Goal: Communication & Community: Connect with others

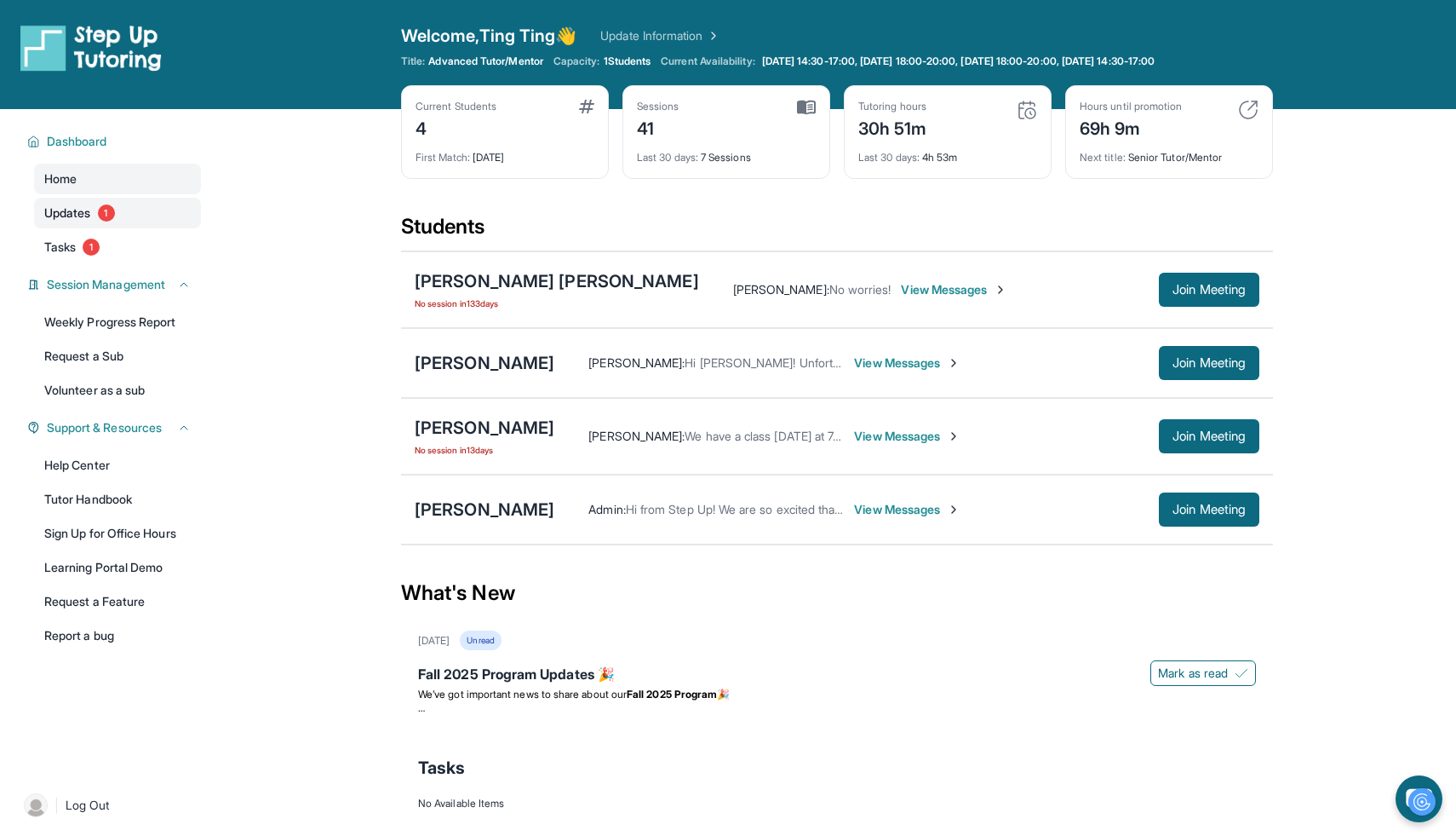
click at [122, 215] on link "Updates 1" at bounding box center [117, 212] width 167 height 30
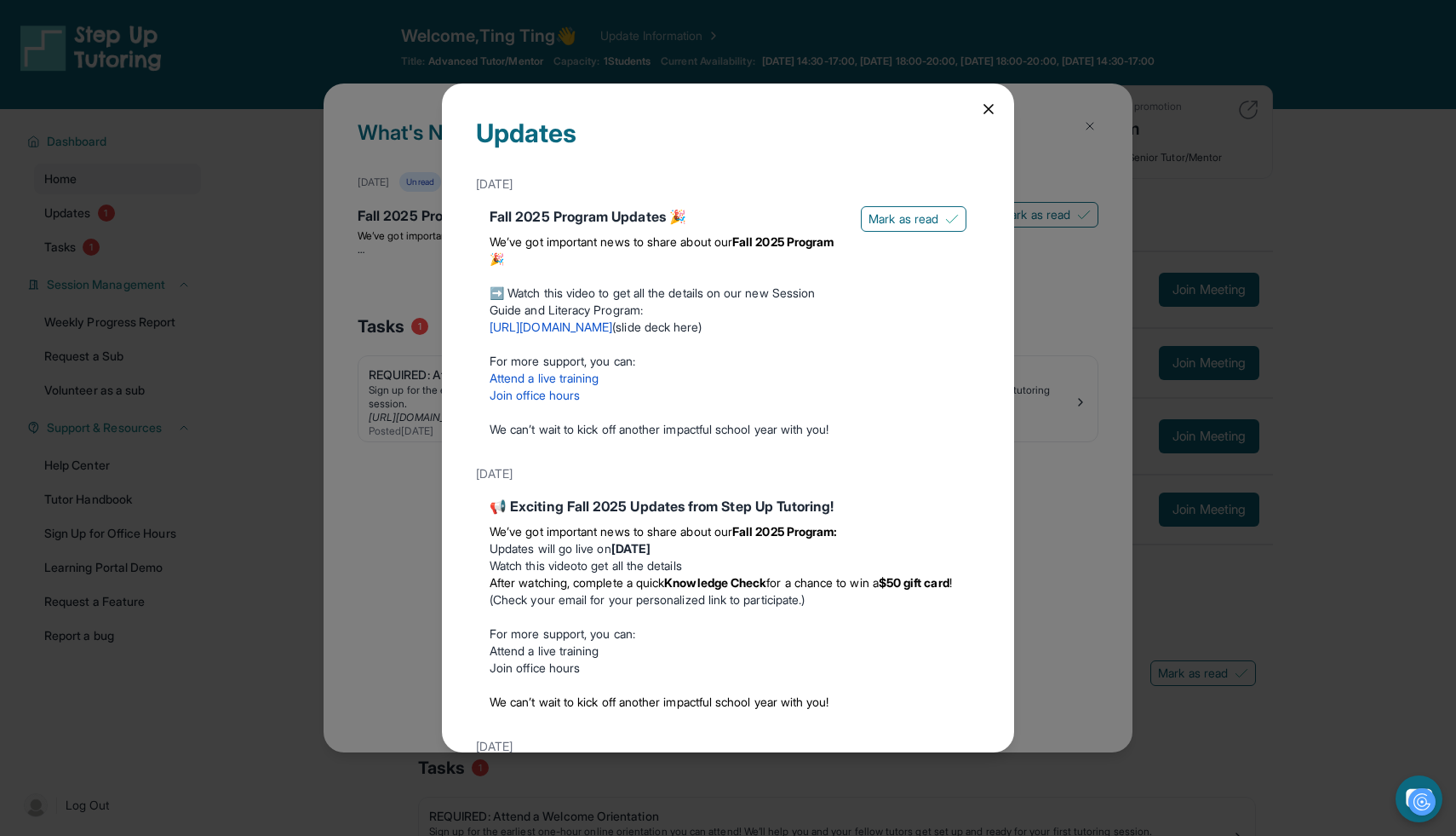
click at [987, 117] on div "Updates [DATE] Fall 2025 Program Updates 🎉 We’ve got important news to share ab…" at bounding box center [728, 418] width 572 height 669
click at [989, 112] on icon at bounding box center [988, 109] width 17 height 17
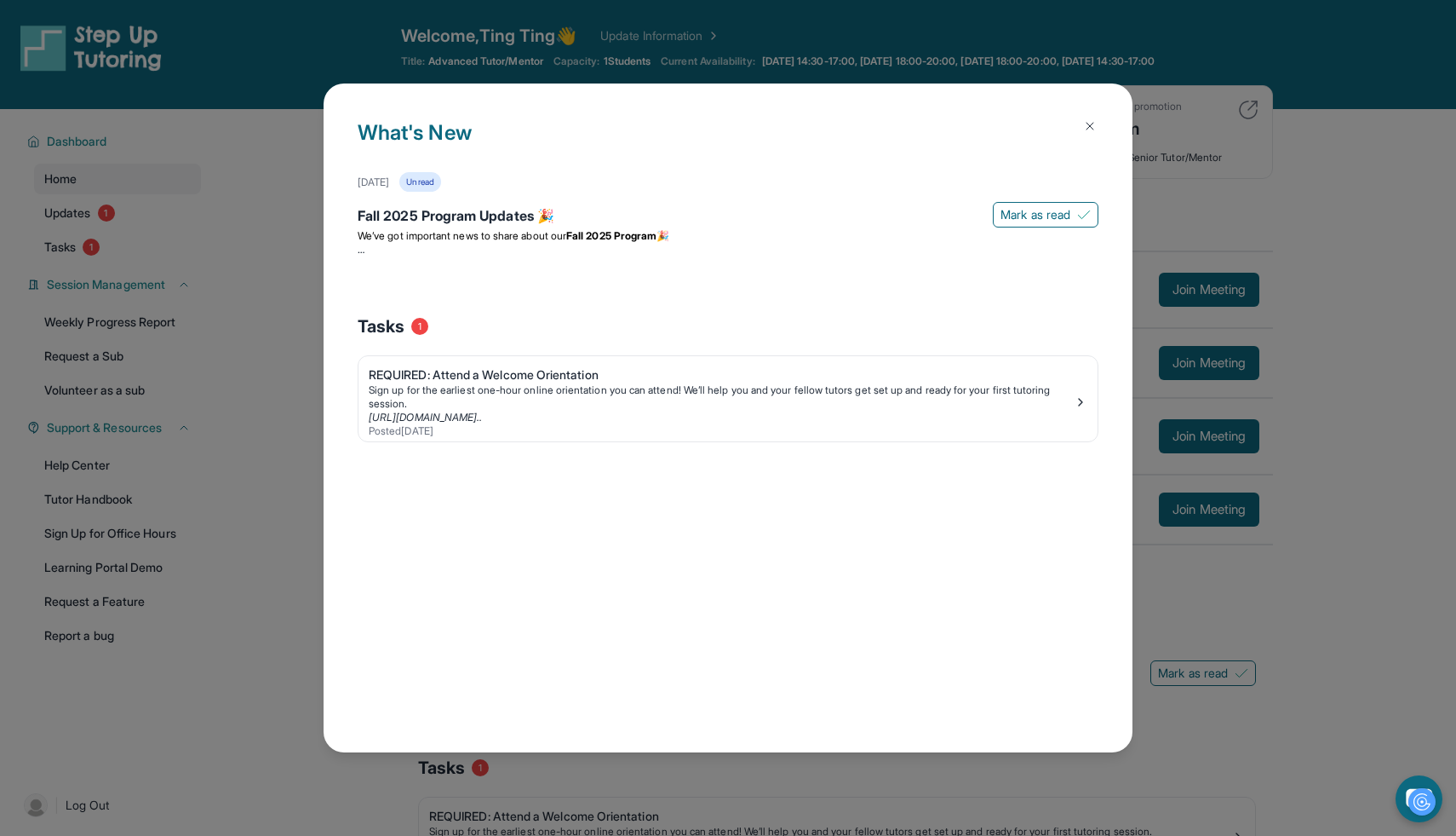
click at [1099, 131] on button at bounding box center [1090, 126] width 34 height 34
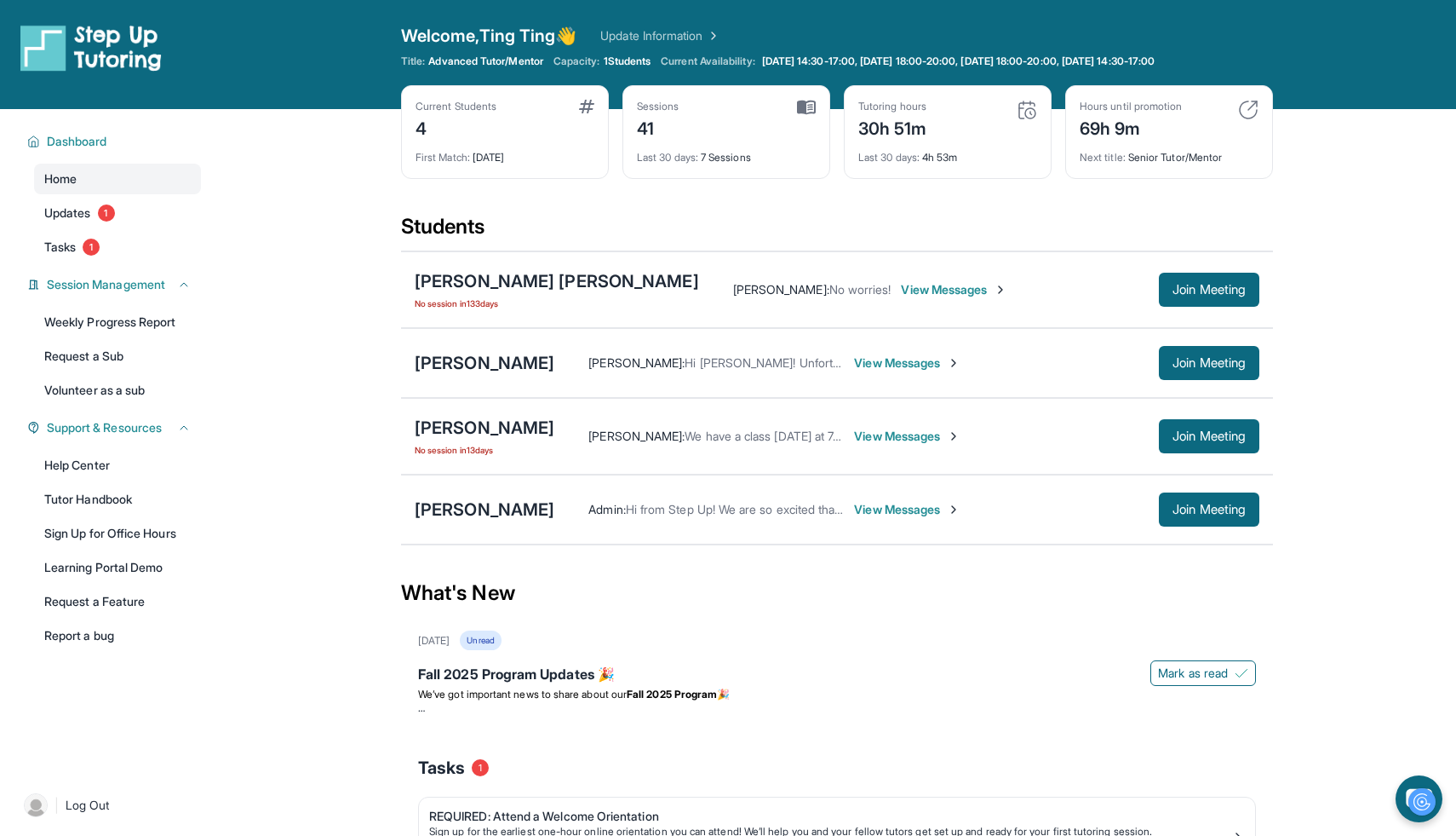
click at [857, 440] on span "View Messages" at bounding box center [907, 436] width 106 height 17
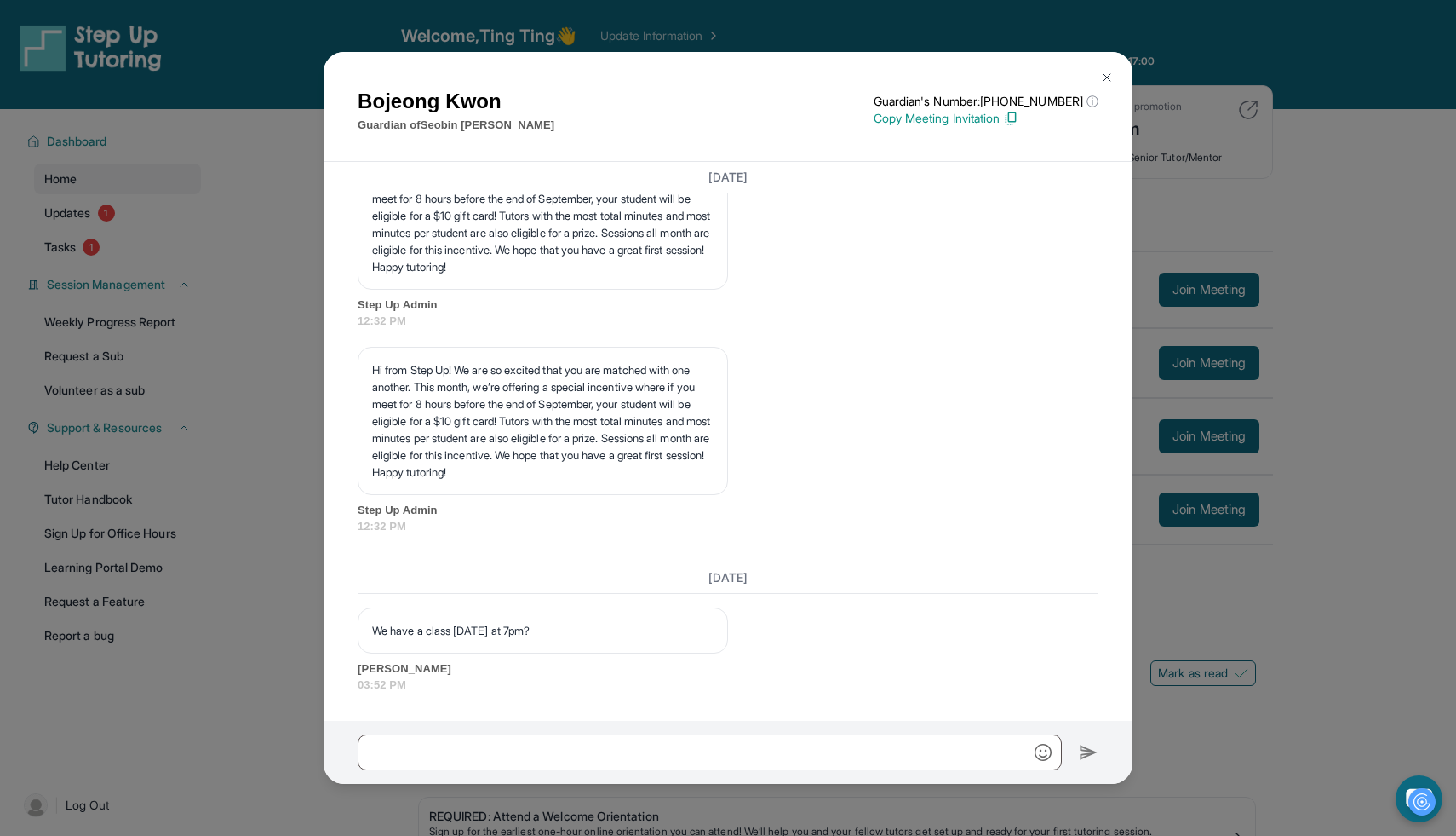
scroll to position [3620, 0]
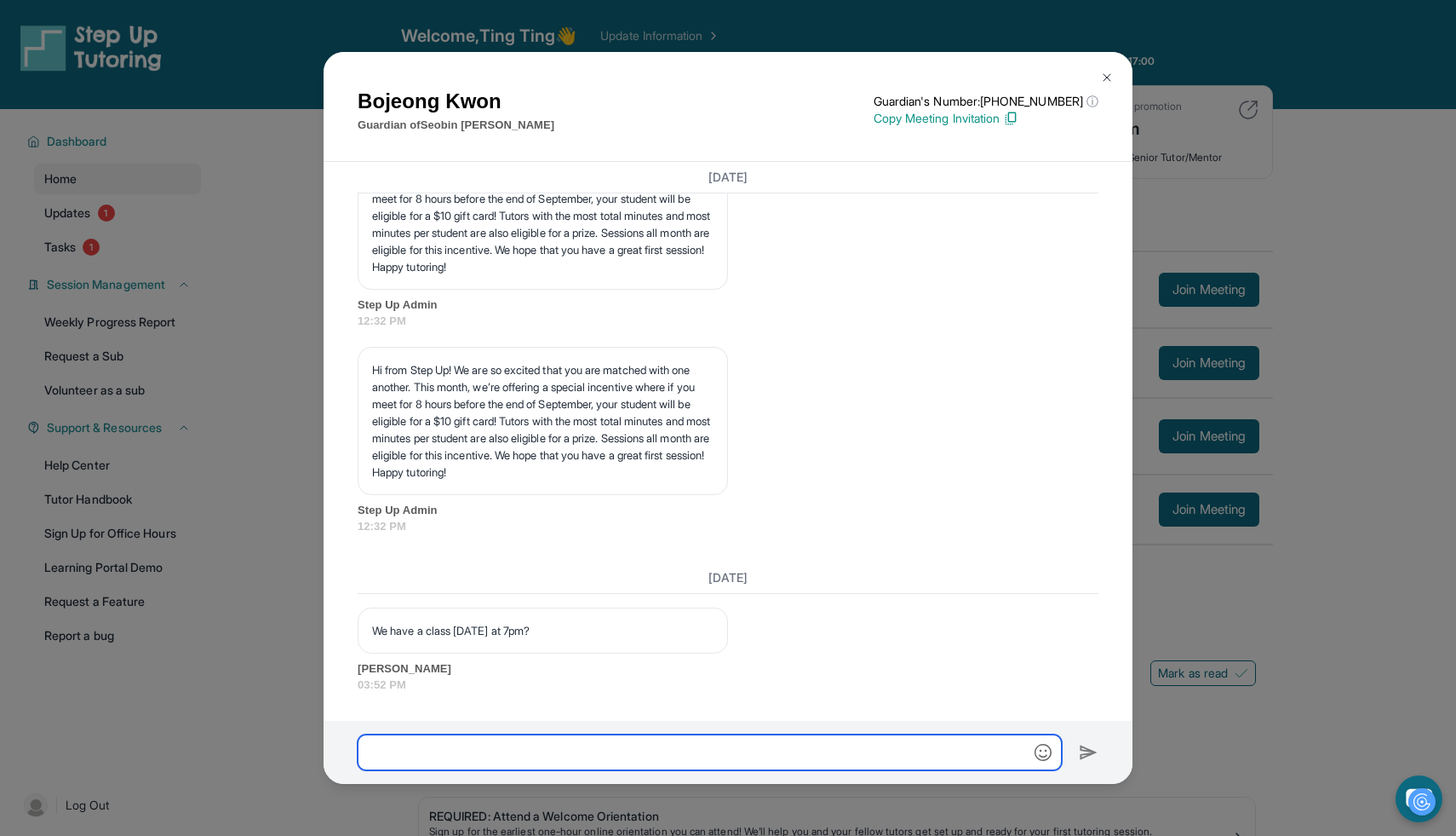
click at [705, 741] on input "text" at bounding box center [710, 752] width 705 height 36
type input "****"
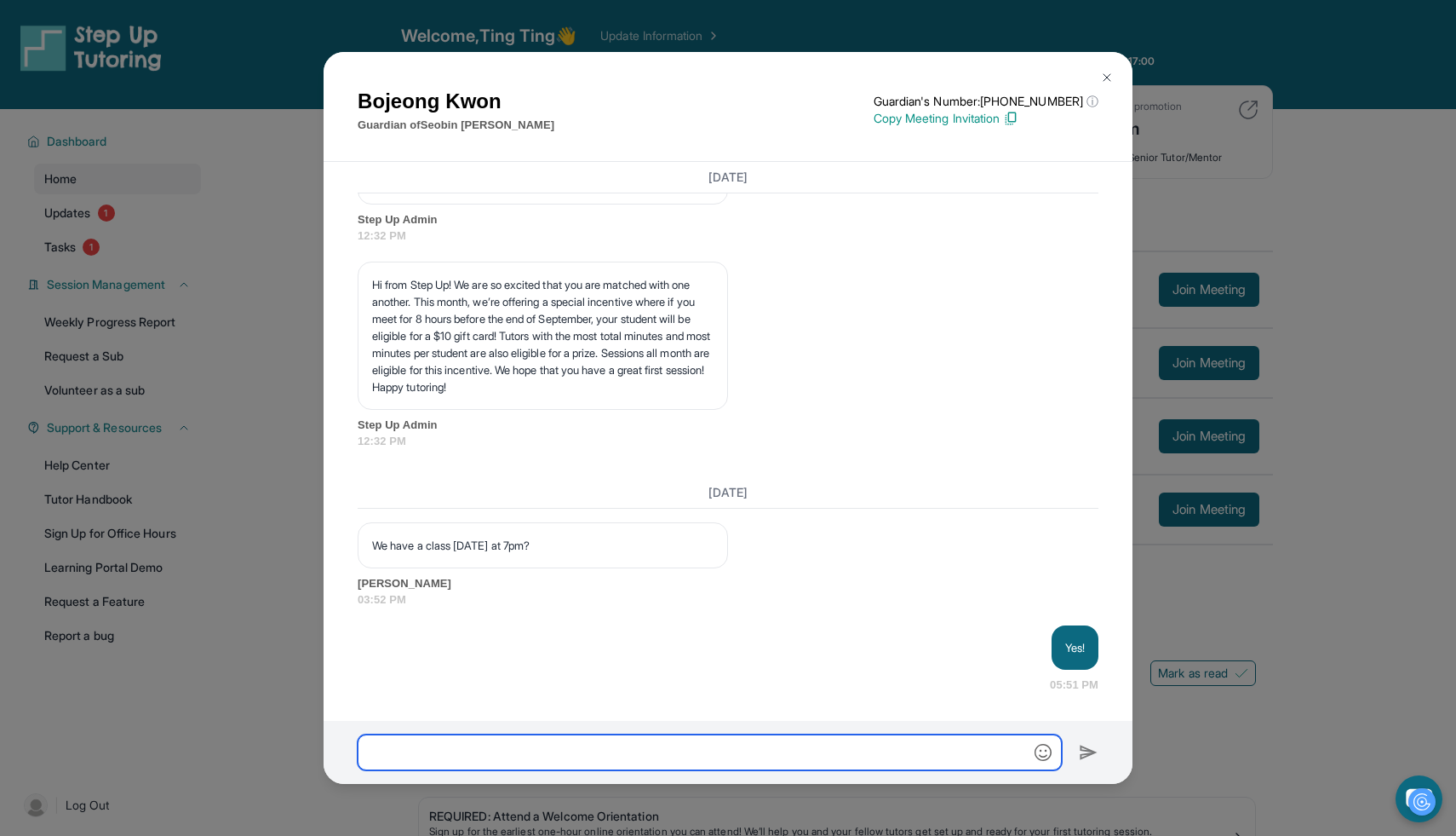
scroll to position [3706, 0]
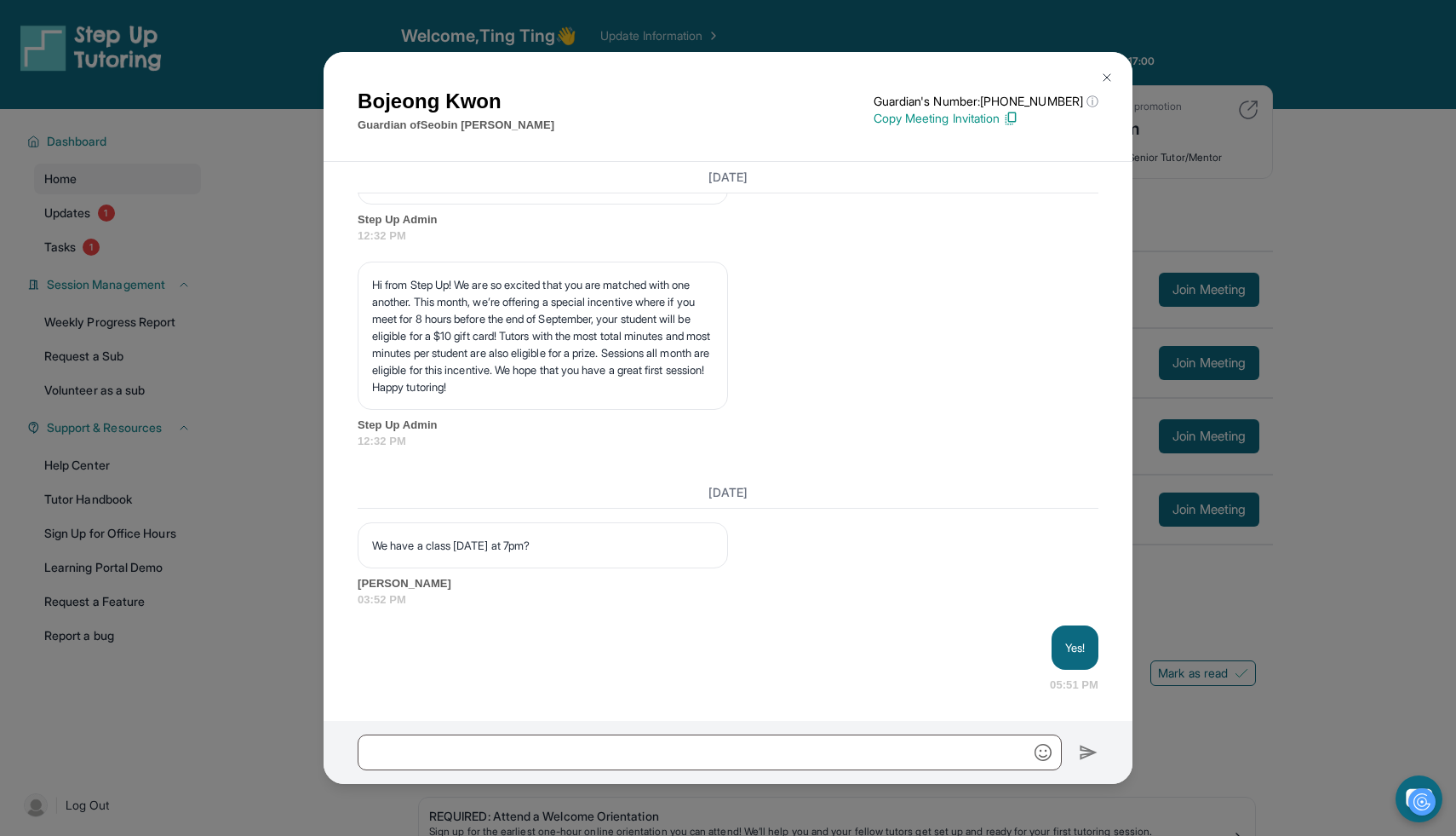
click at [1104, 74] on img at bounding box center [1106, 77] width 14 height 14
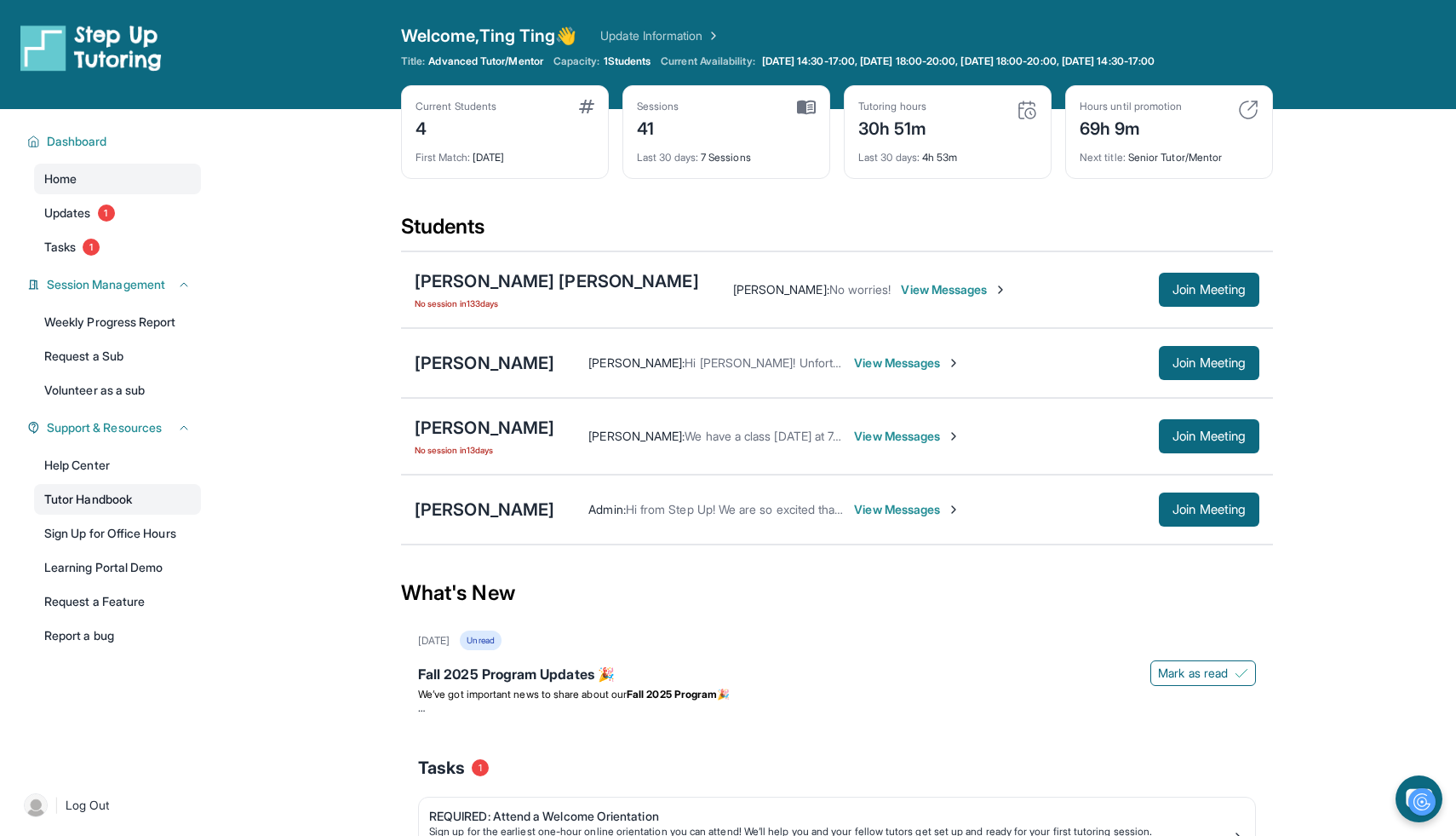
click at [128, 507] on link "Tutor Handbook" at bounding box center [117, 498] width 167 height 30
click at [514, 509] on div "[PERSON_NAME]" at bounding box center [484, 509] width 139 height 24
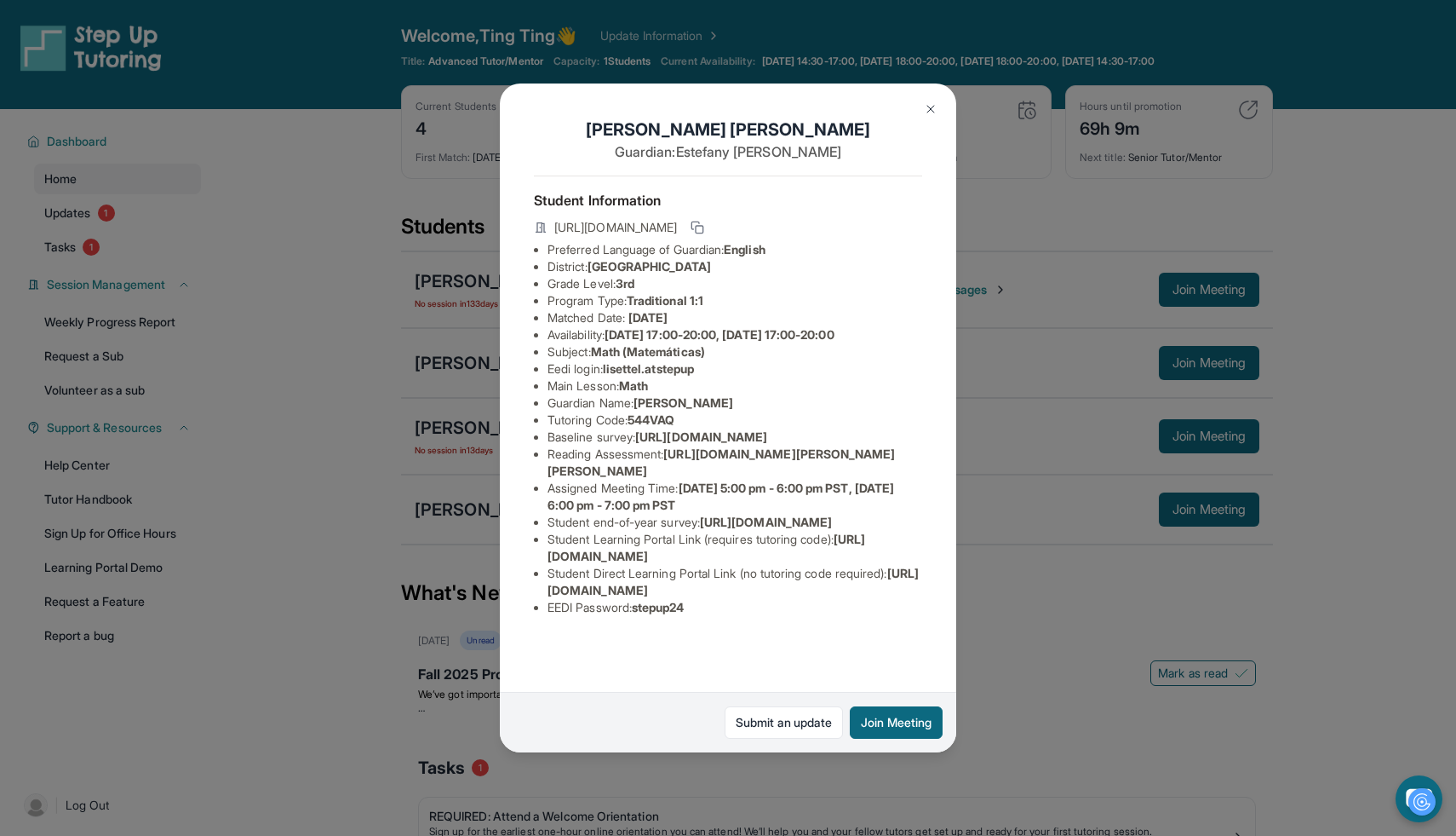
click at [923, 107] on button at bounding box center [930, 108] width 34 height 34
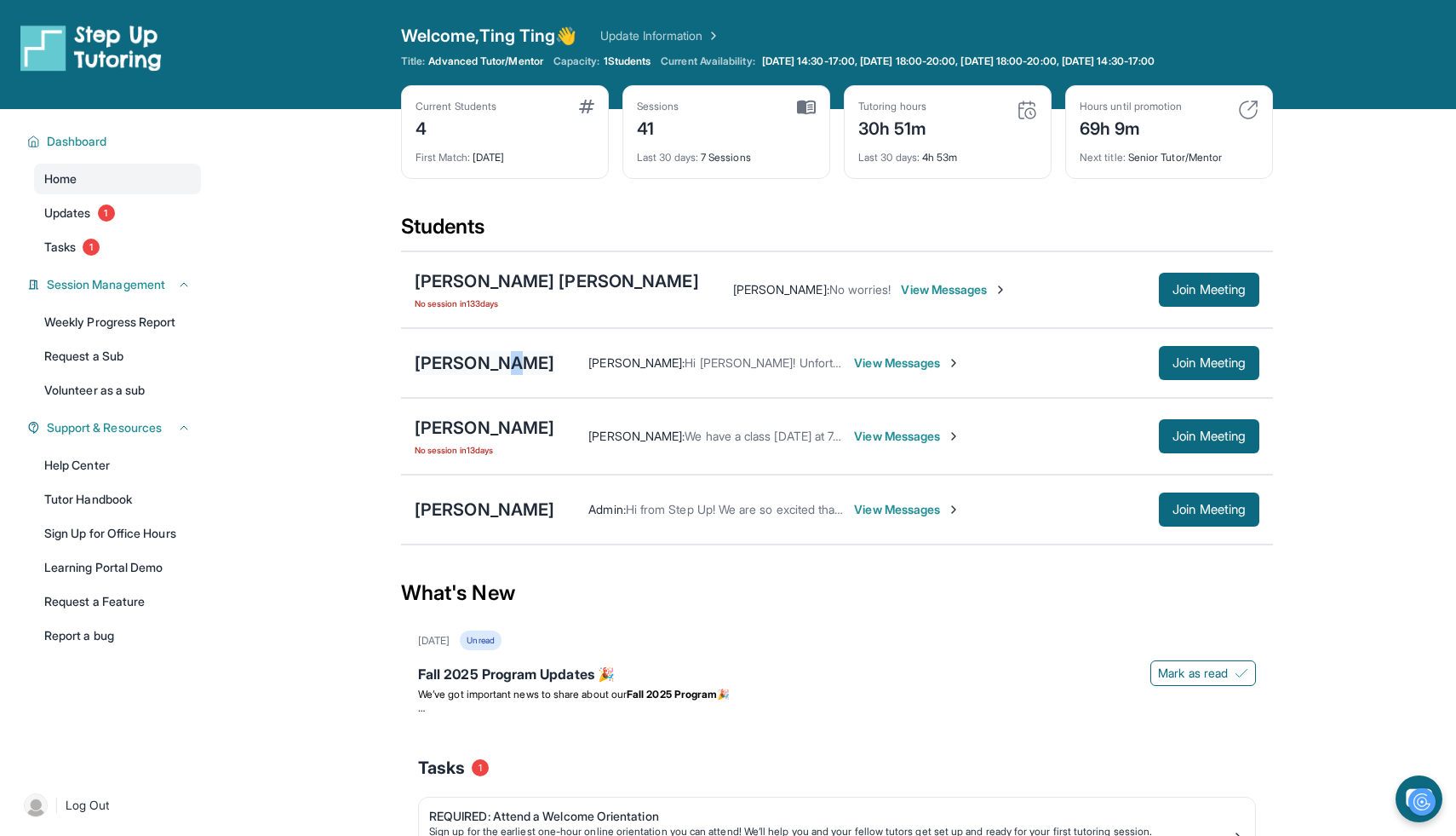
click at [499, 361] on div "[PERSON_NAME]" at bounding box center [484, 362] width 139 height 24
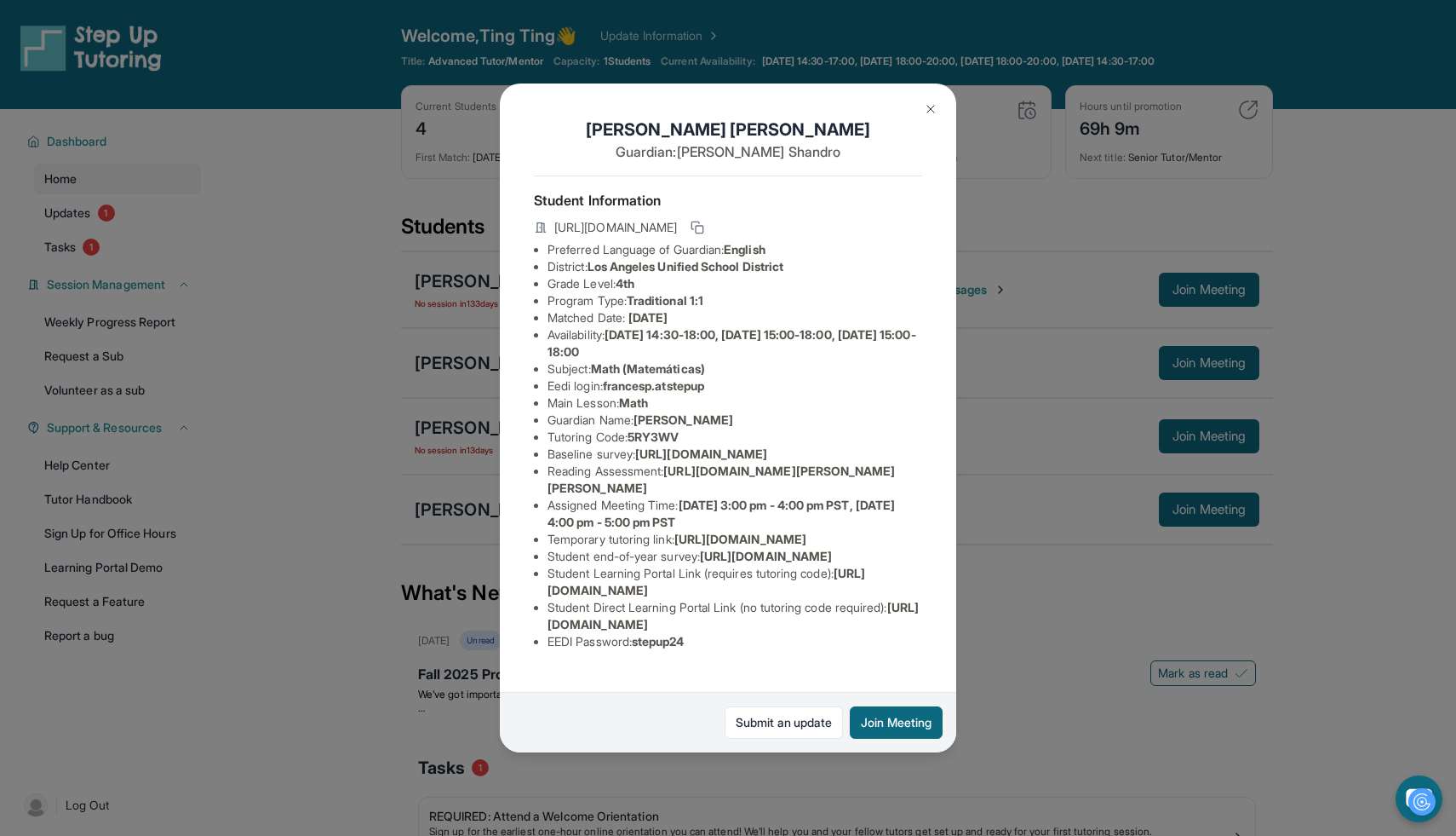
click at [929, 113] on img at bounding box center [930, 108] width 14 height 14
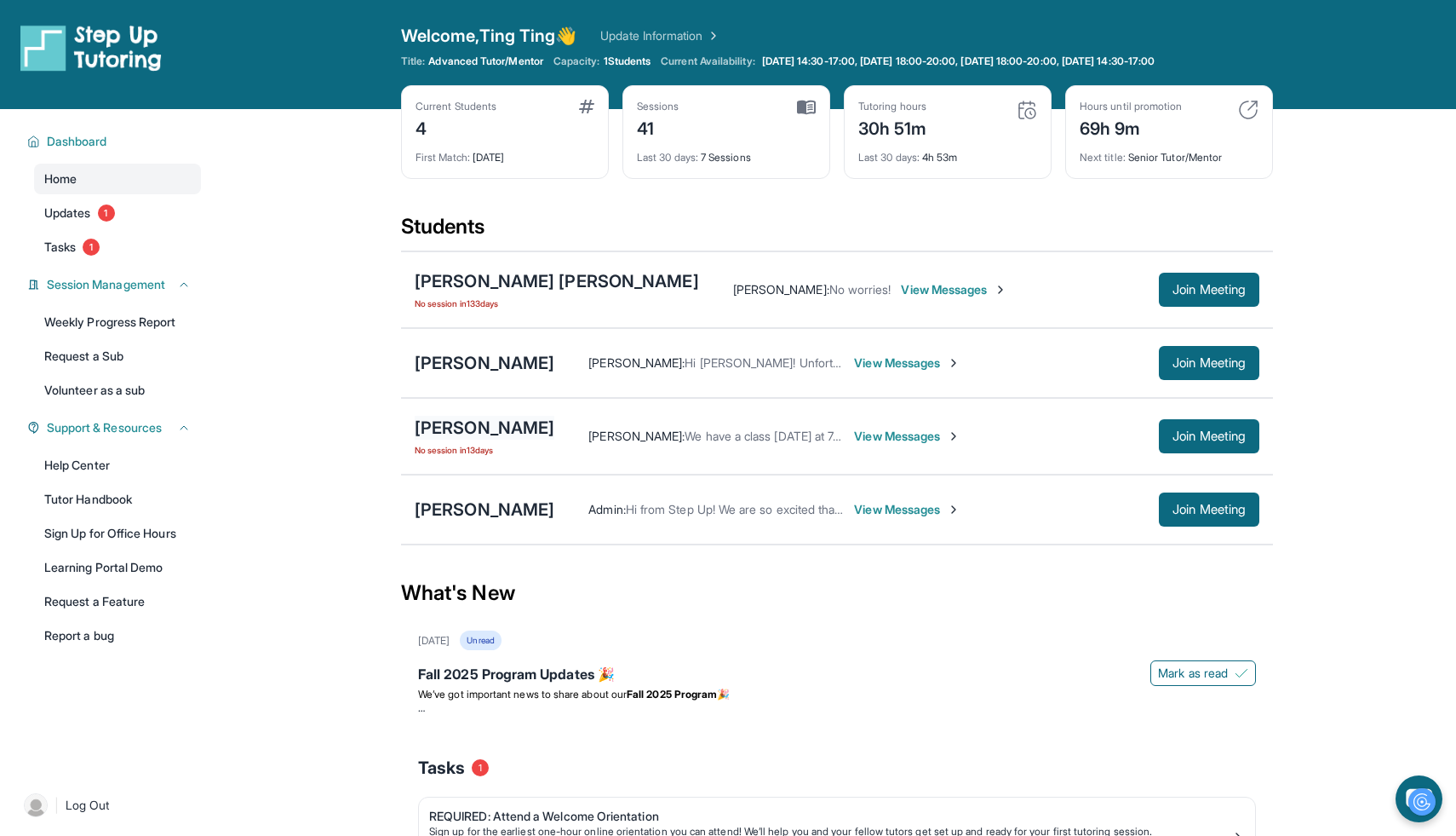
click at [483, 429] on div "[PERSON_NAME]" at bounding box center [484, 428] width 139 height 24
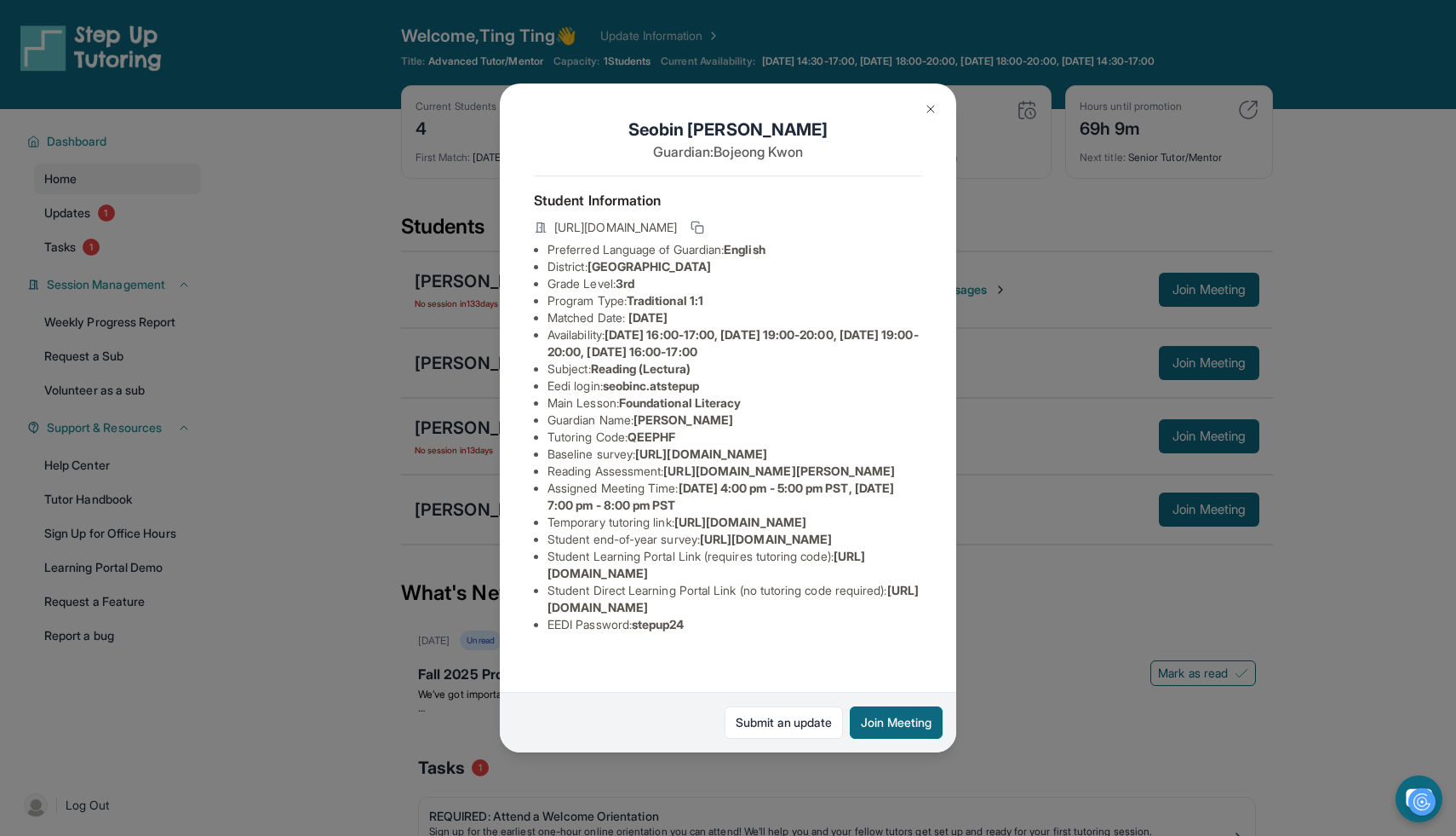
click at [939, 101] on button at bounding box center [930, 108] width 34 height 34
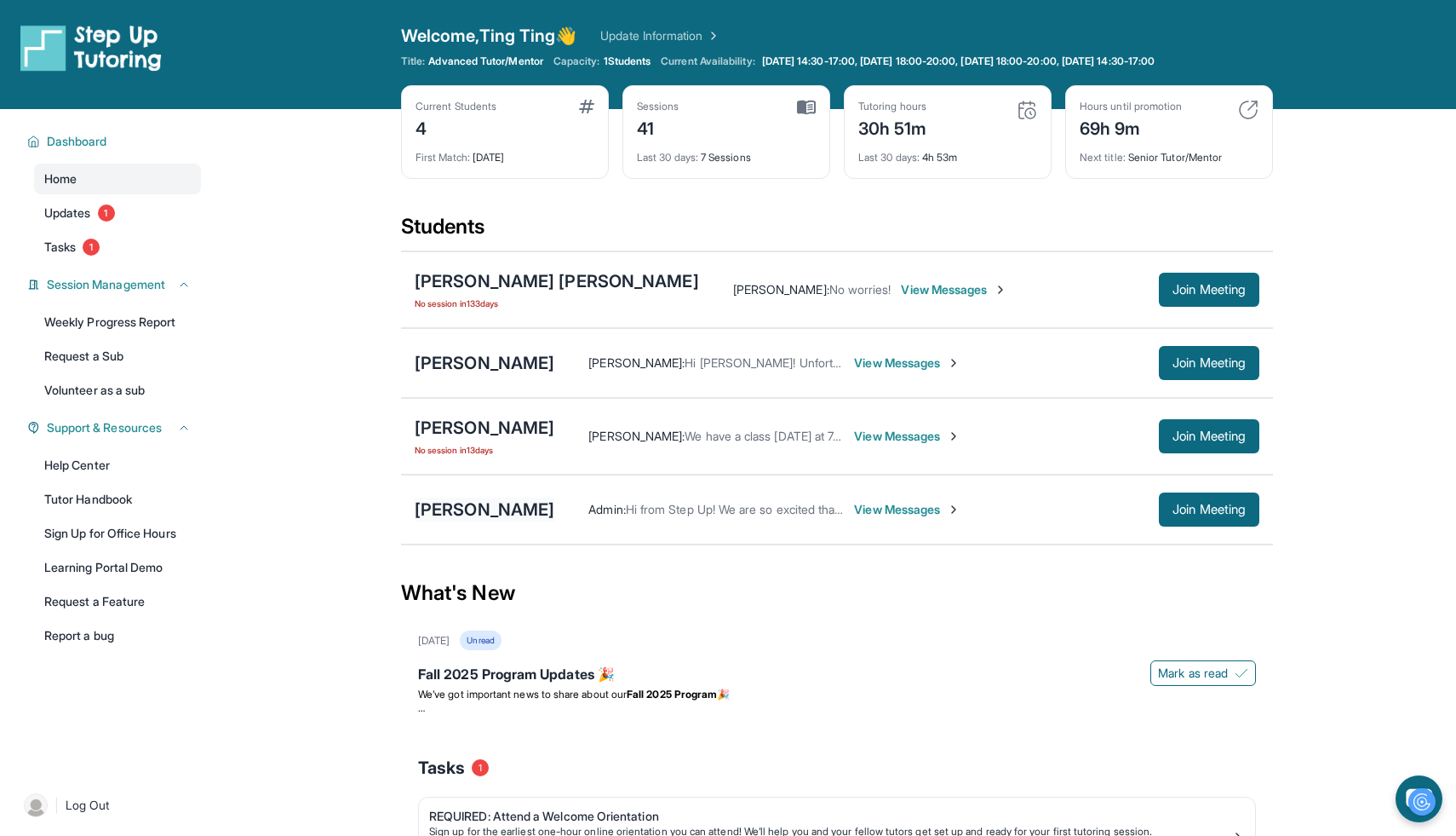
click at [536, 517] on div "[PERSON_NAME]" at bounding box center [484, 509] width 139 height 24
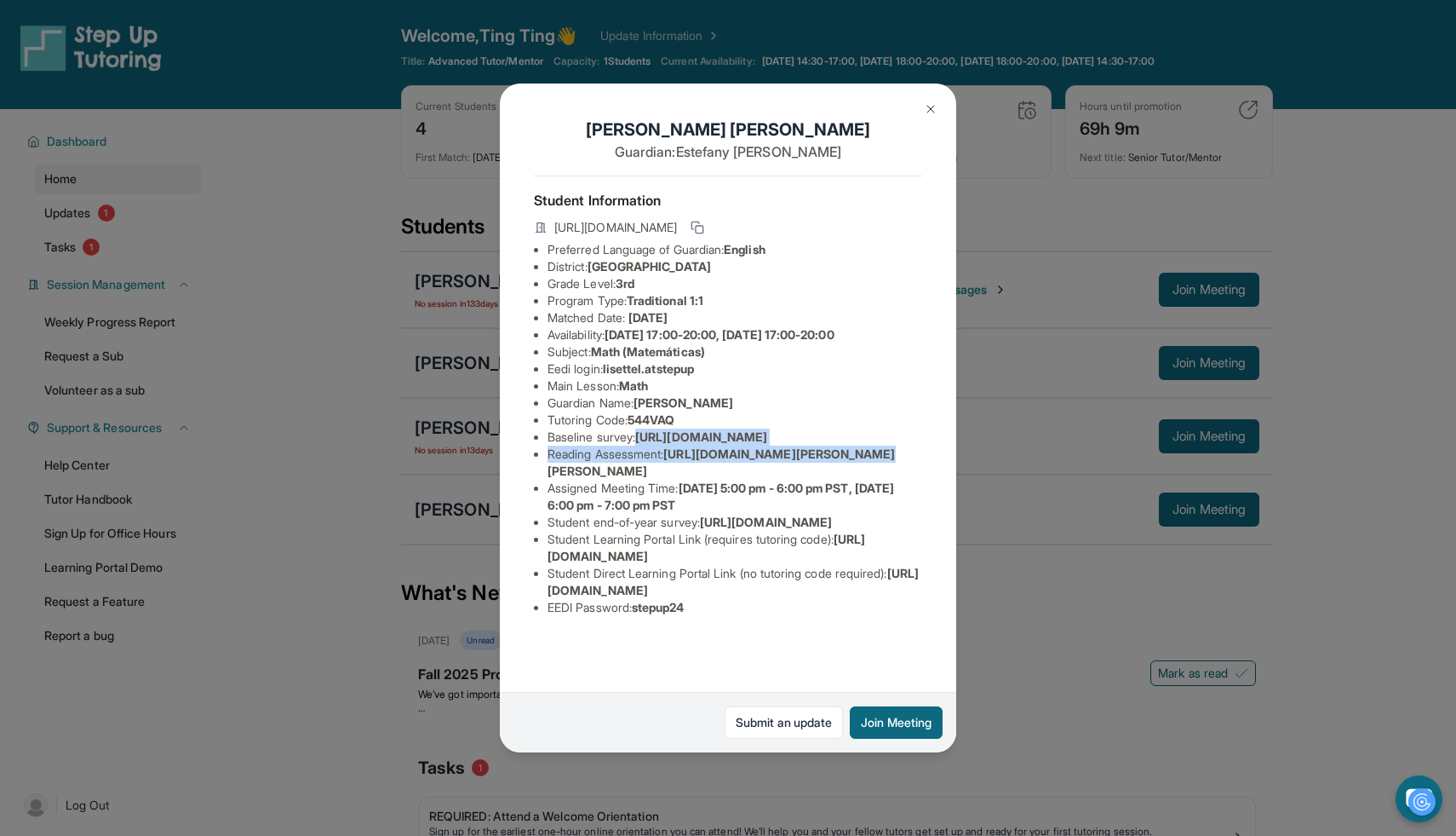
scroll to position [0, 593]
drag, startPoint x: 548, startPoint y: 457, endPoint x: 984, endPoint y: 500, distance: 438.1
click at [984, 500] on div "[PERSON_NAME] Guardian: [PERSON_NAME] Student Information [URL][DOMAIN_NAME] Pr…" at bounding box center [728, 418] width 1456 height 836
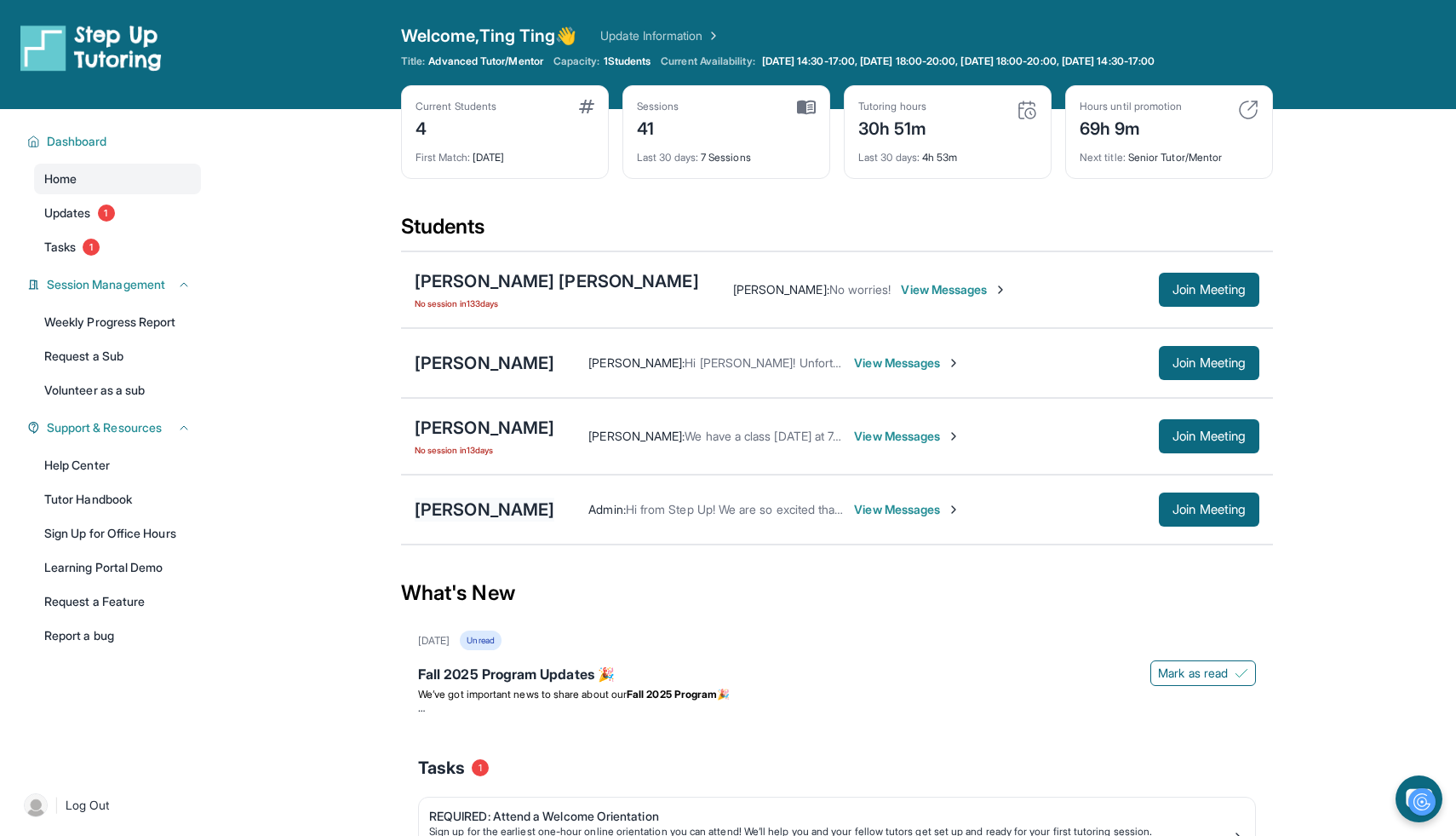
click at [529, 503] on div "[PERSON_NAME]" at bounding box center [484, 509] width 139 height 24
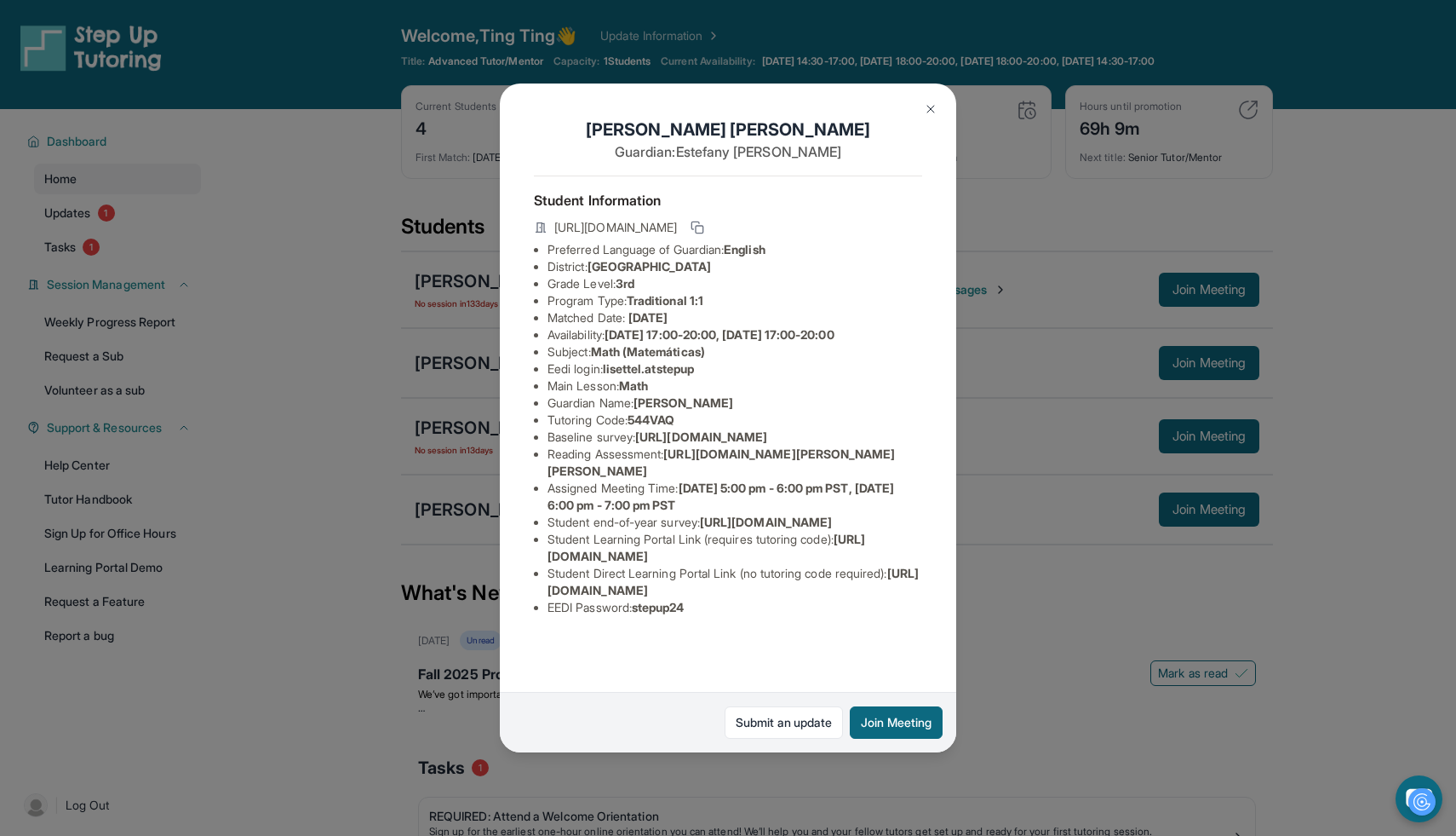
drag, startPoint x: 550, startPoint y: 455, endPoint x: 968, endPoint y: 484, distance: 419.0
click at [968, 484] on div "[PERSON_NAME] Guardian: [PERSON_NAME] Student Information [URL][DOMAIN_NAME] Pr…" at bounding box center [728, 418] width 1456 height 836
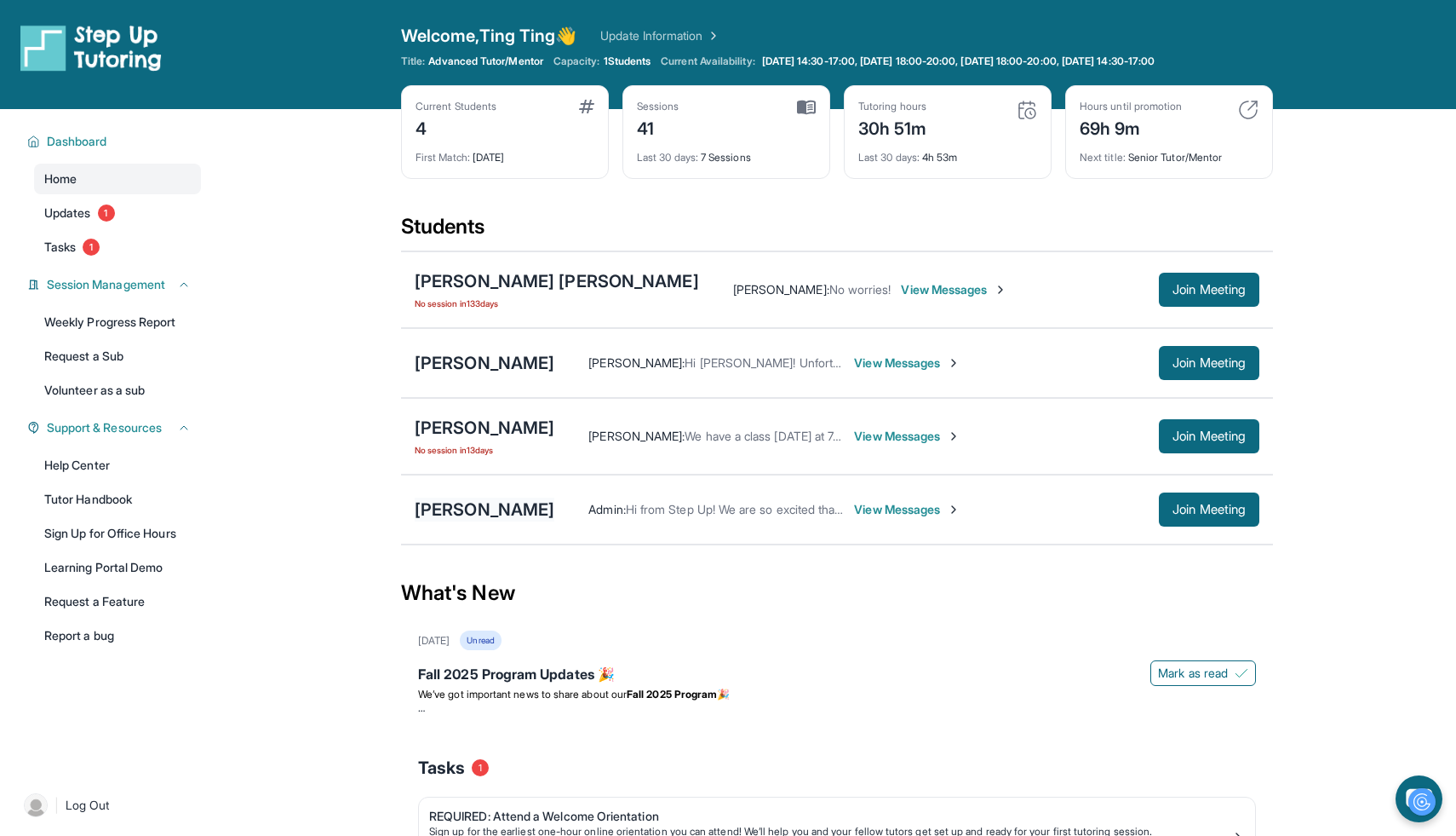
click at [549, 512] on div "[PERSON_NAME]" at bounding box center [484, 509] width 139 height 24
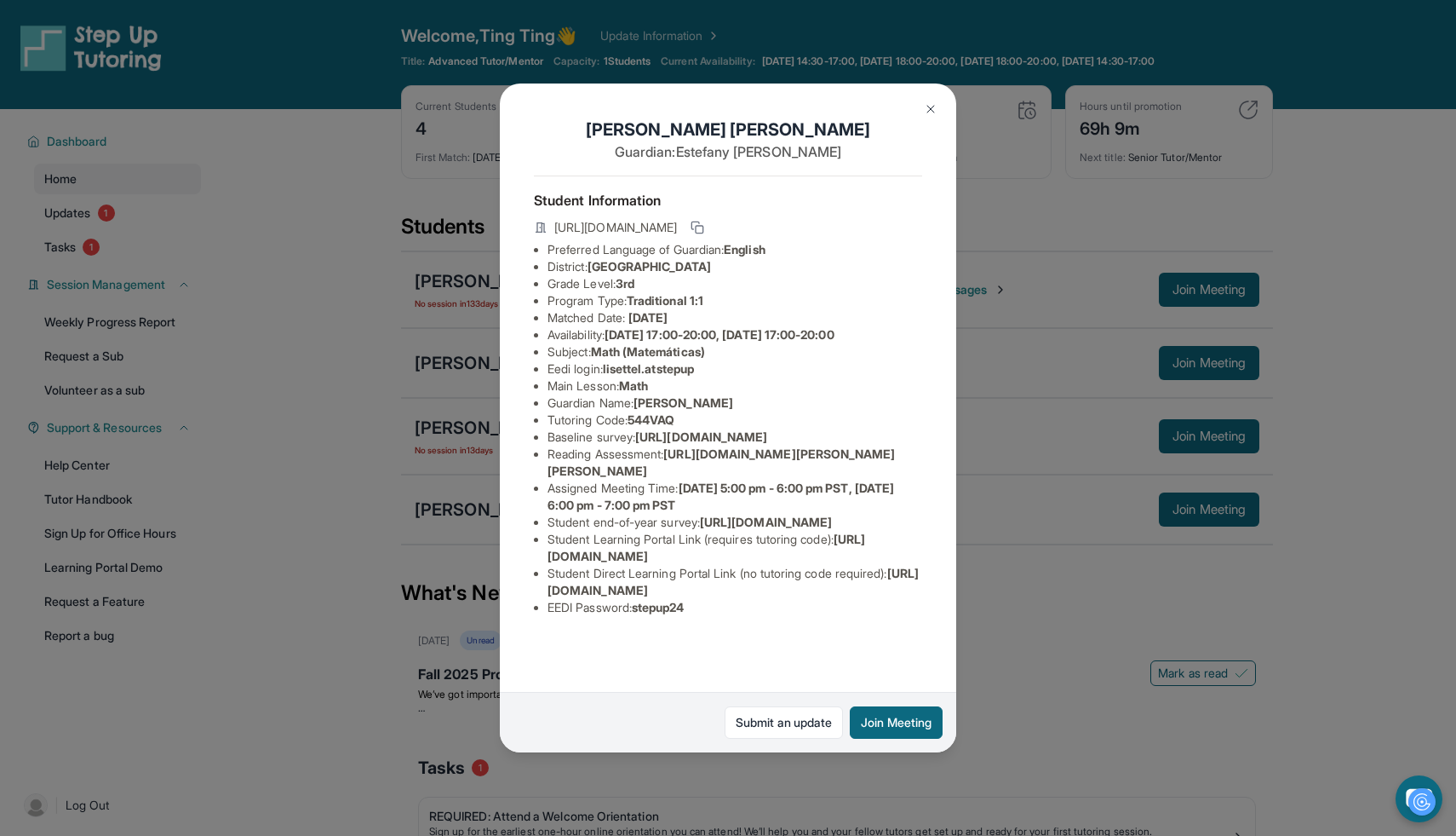
click at [636, 444] on span "[URL][DOMAIN_NAME]" at bounding box center [702, 437] width 132 height 15
copy li "Baseline survey : [URL][DOMAIN_NAME]"
click at [934, 110] on img at bounding box center [930, 108] width 14 height 14
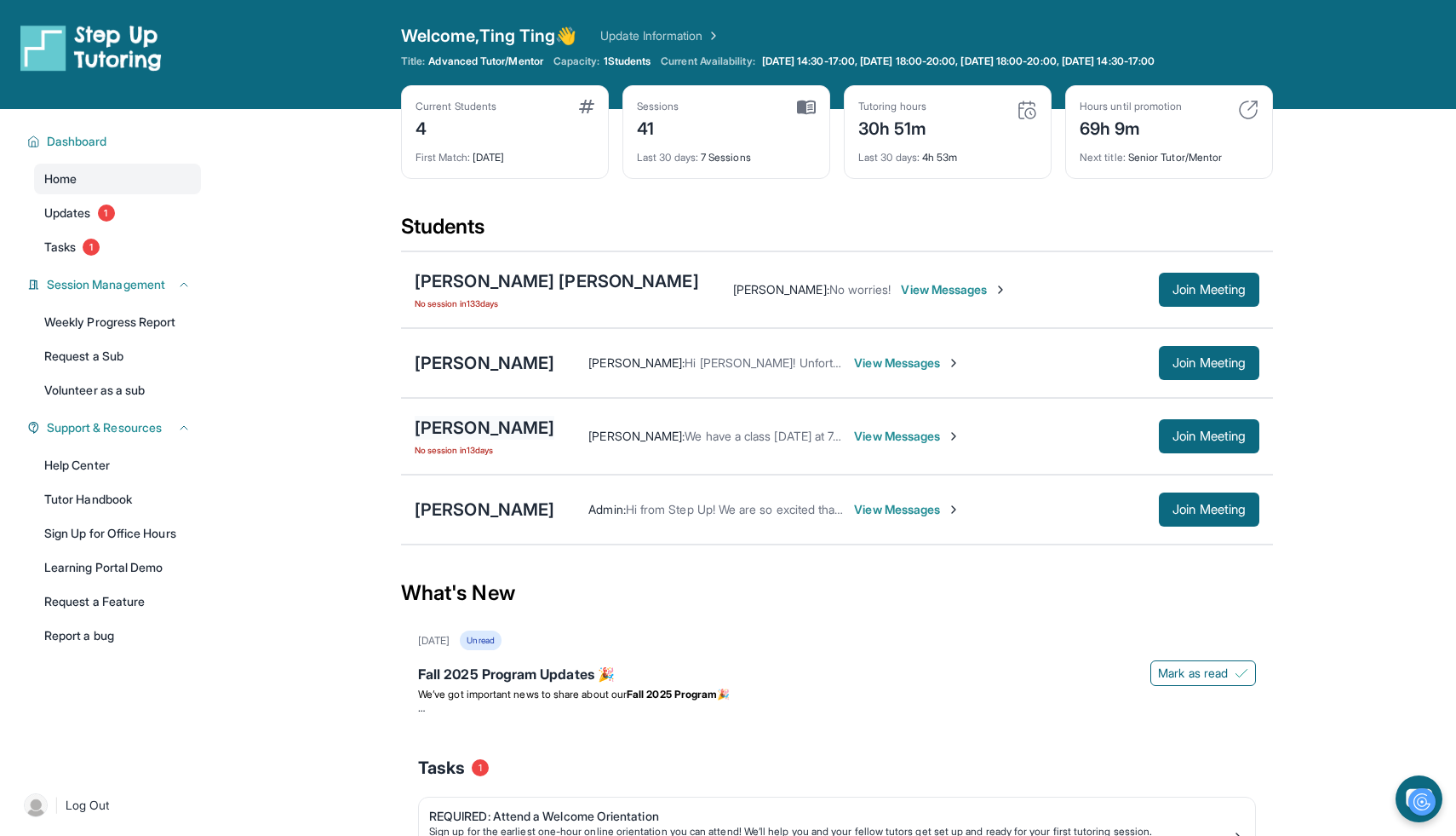
click at [468, 431] on div "[PERSON_NAME]" at bounding box center [484, 428] width 139 height 24
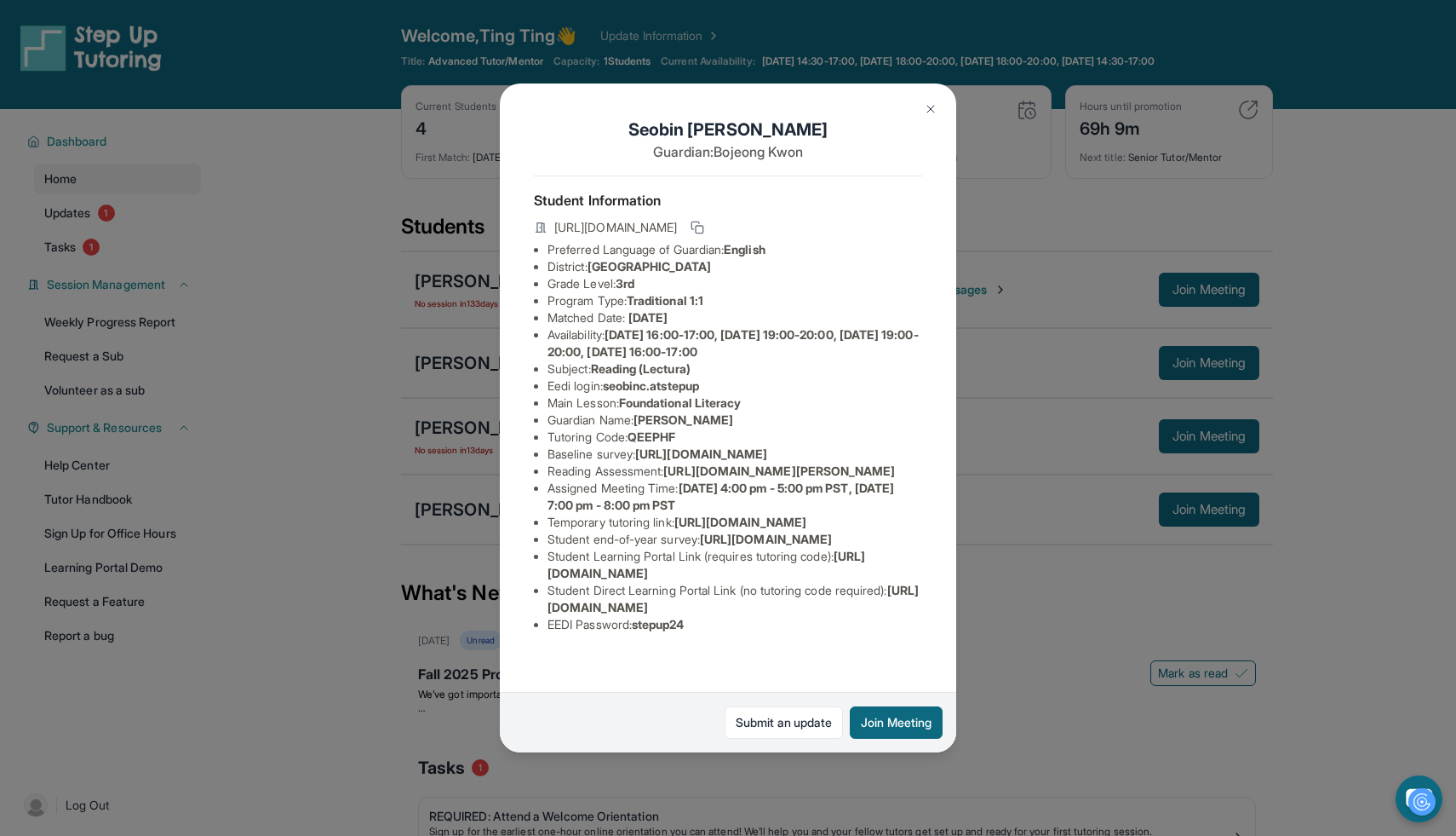
click at [928, 111] on img at bounding box center [930, 108] width 14 height 14
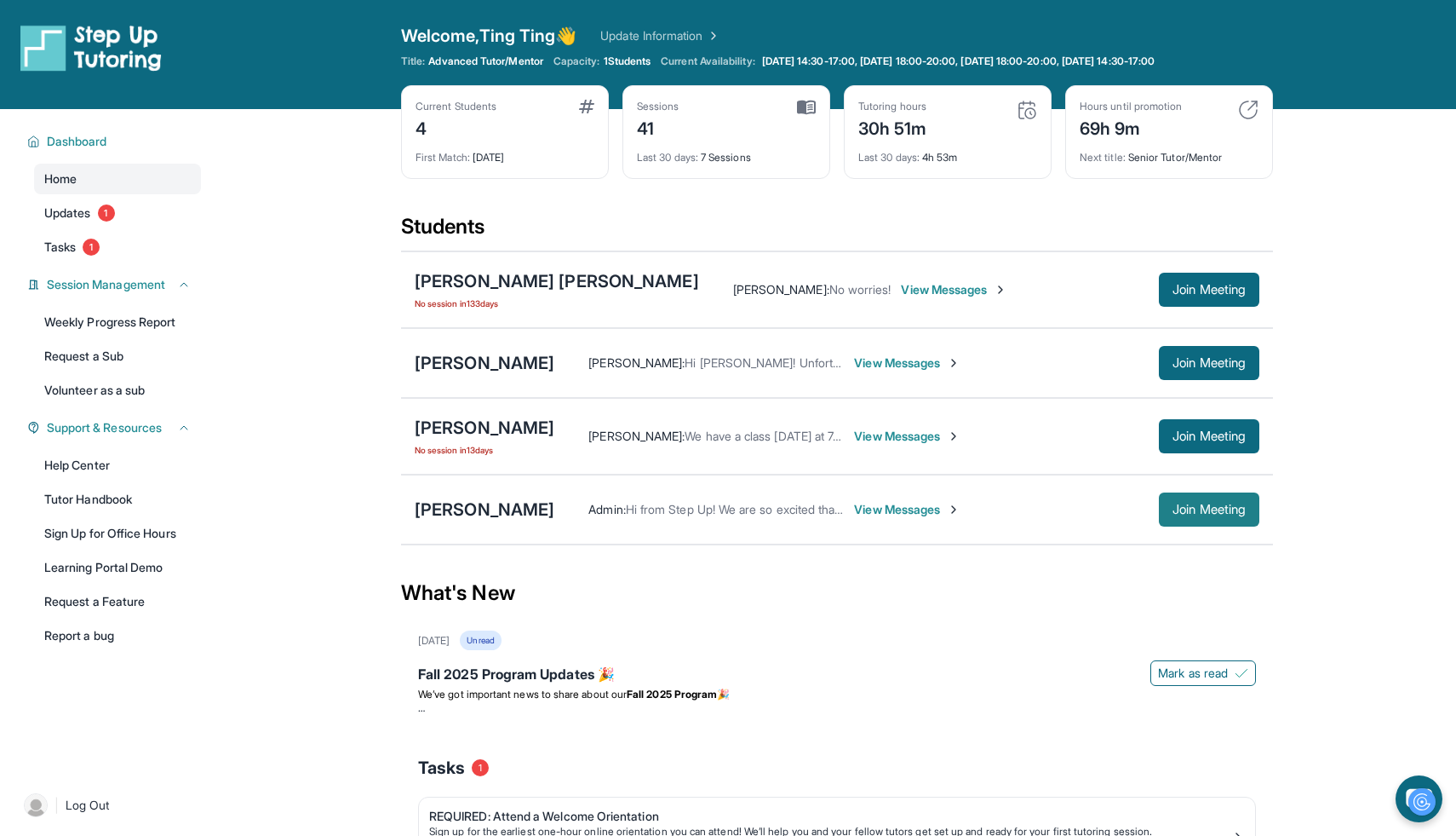
click at [1226, 513] on span "Join Meeting" at bounding box center [1209, 509] width 73 height 10
